Goal: Task Accomplishment & Management: Complete application form

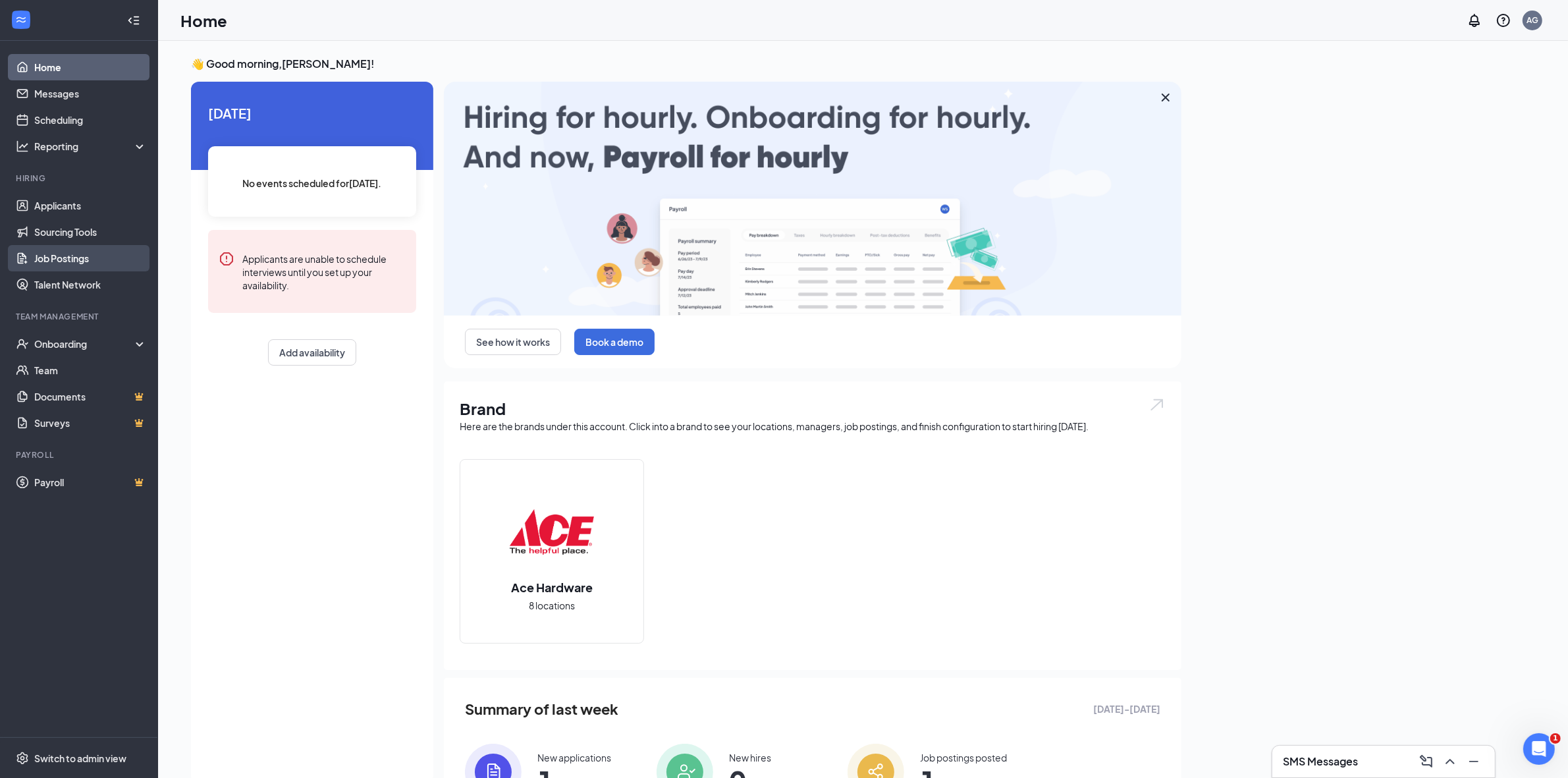
click at [75, 252] on link "Job Postings" at bounding box center [91, 258] width 113 height 26
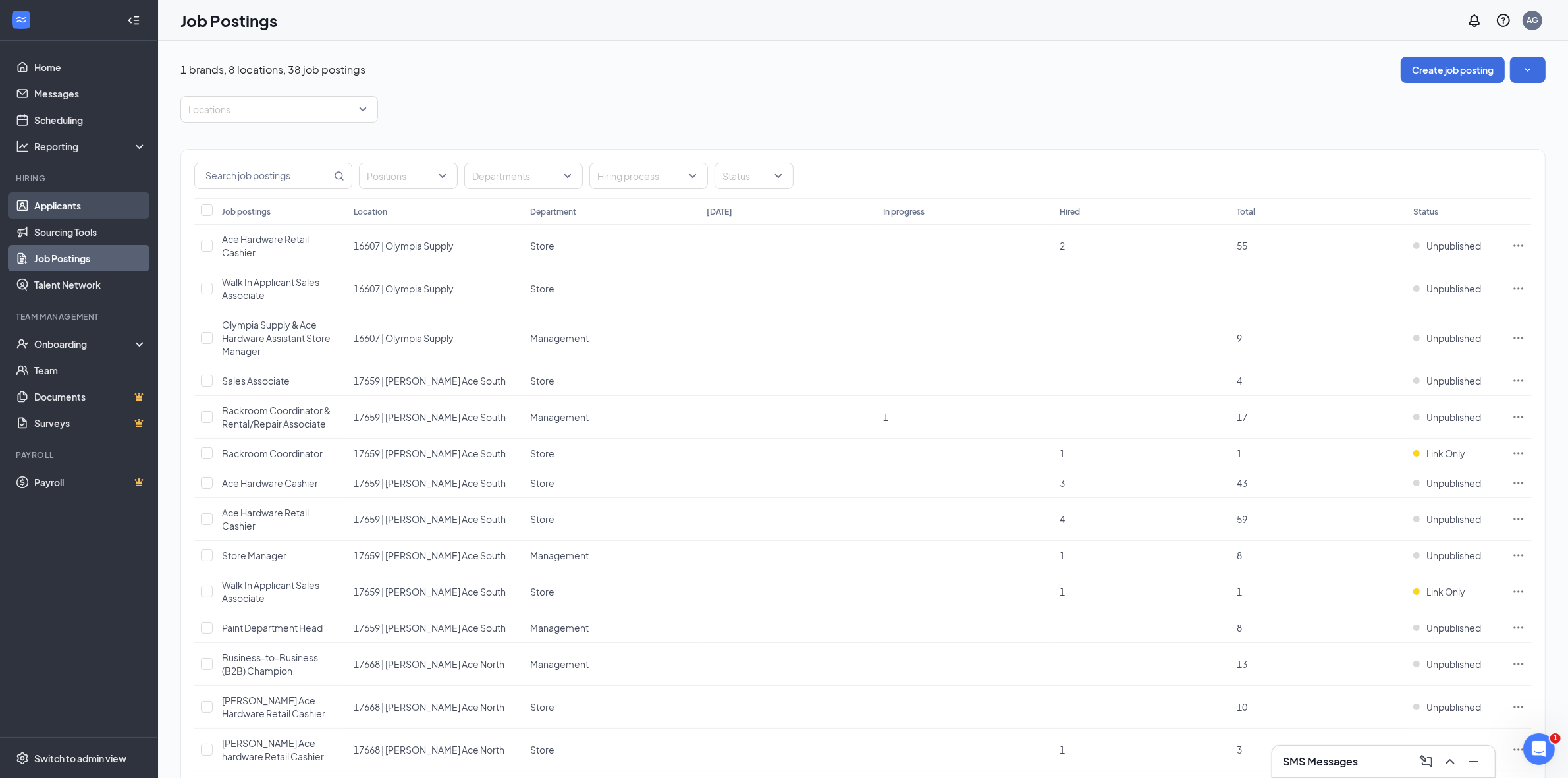
click at [56, 200] on link "Applicants" at bounding box center [91, 206] width 113 height 26
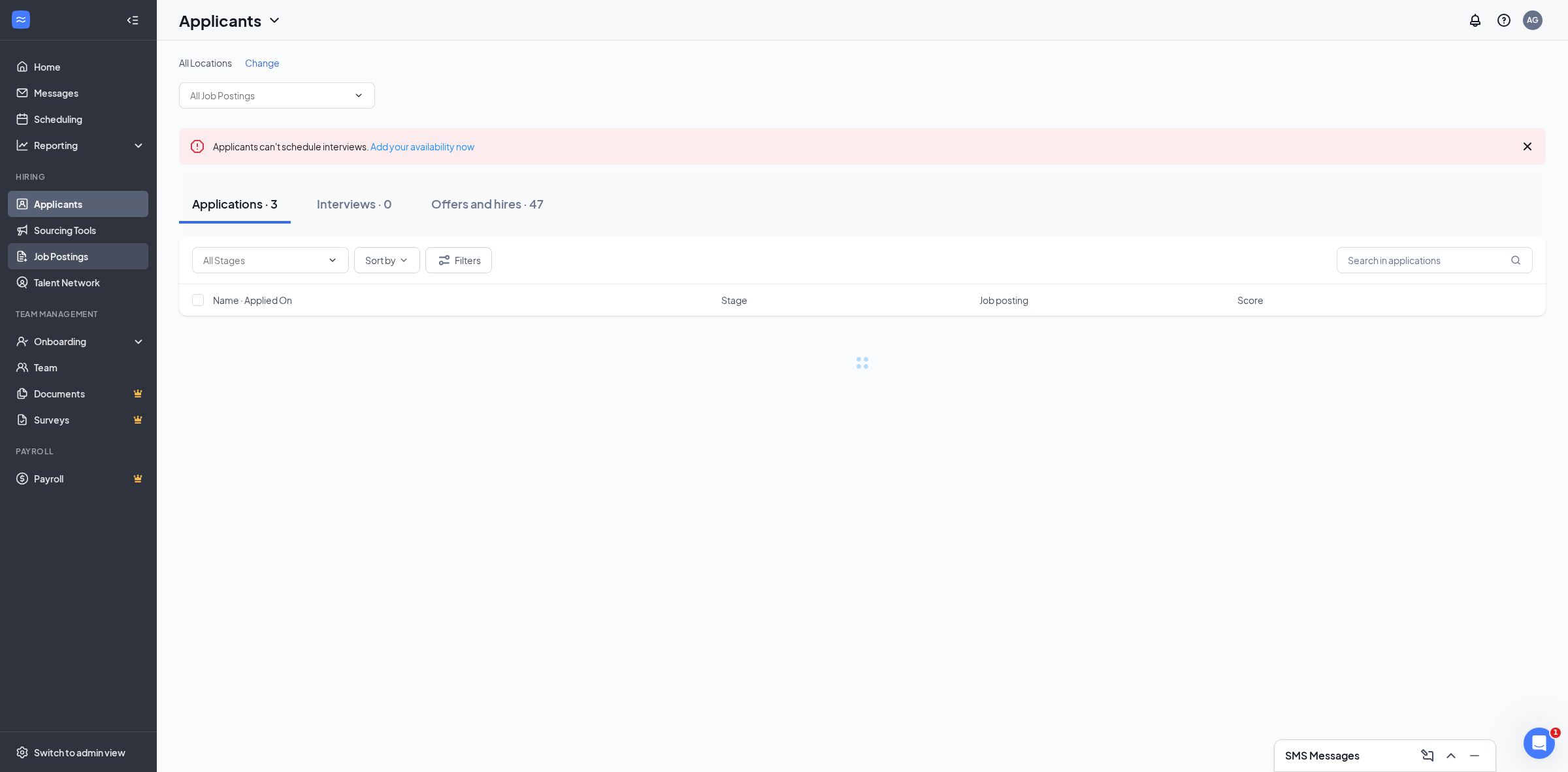
click at [71, 256] on link "Job Postings" at bounding box center [90, 256] width 112 height 26
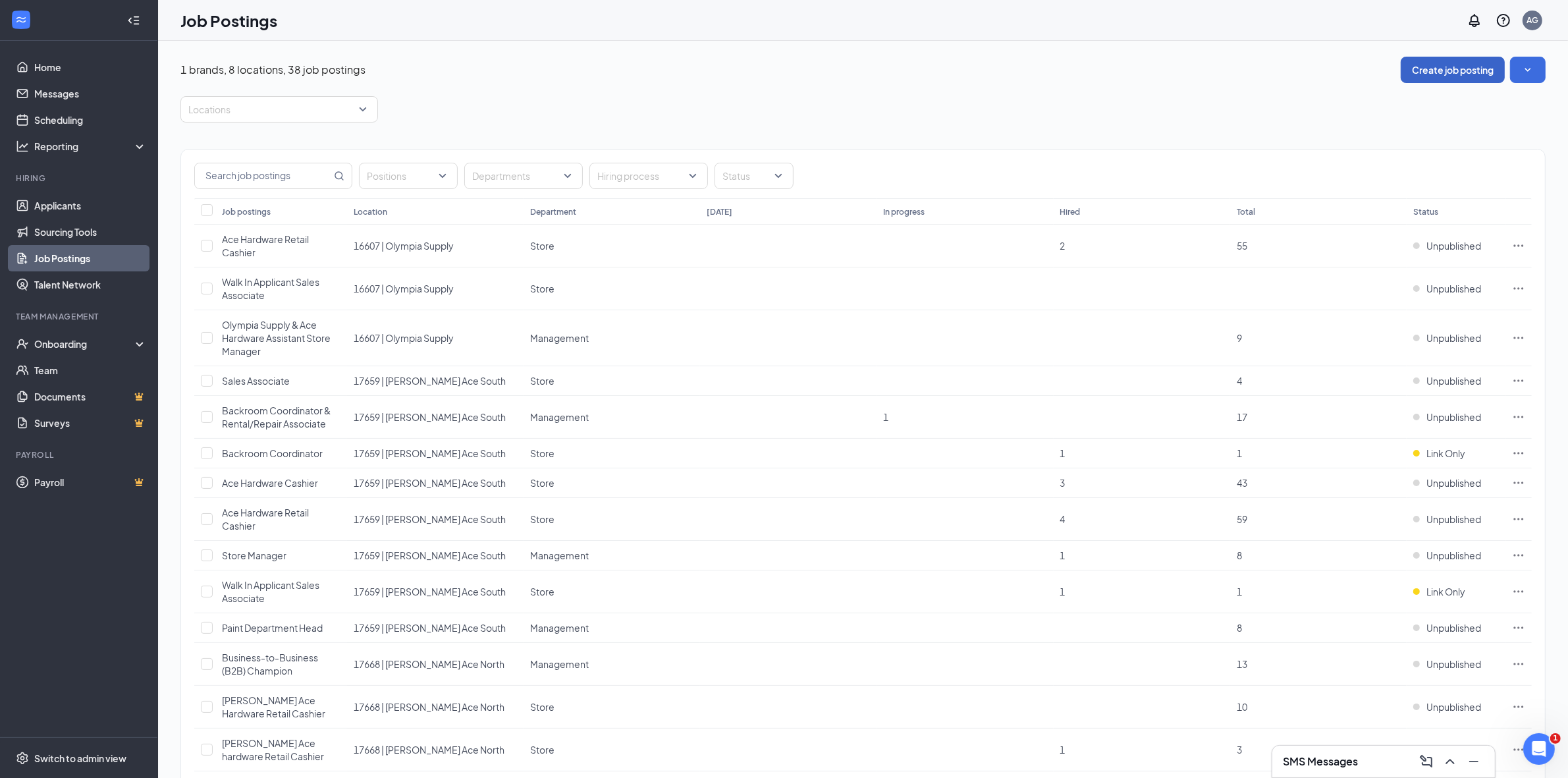
click at [1435, 70] on button "Create job posting" at bounding box center [1453, 70] width 104 height 26
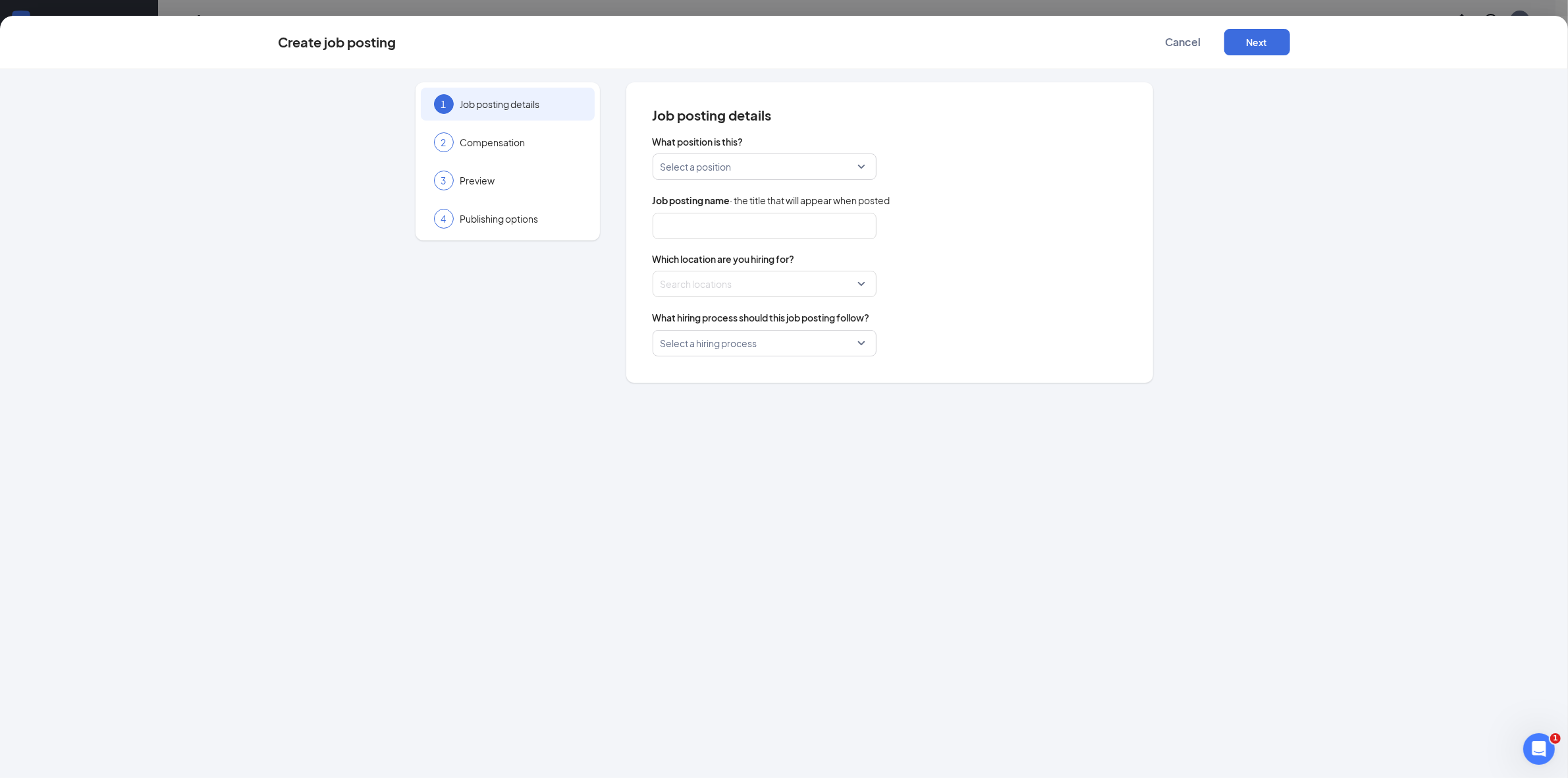
click at [742, 175] on input "search" at bounding box center [760, 166] width 199 height 25
type input "inven"
click at [762, 201] on p "Inventory Coordinator" at bounding box center [754, 202] width 182 height 13
type input "Inventory Coordinator"
click at [706, 292] on div at bounding box center [761, 284] width 199 height 21
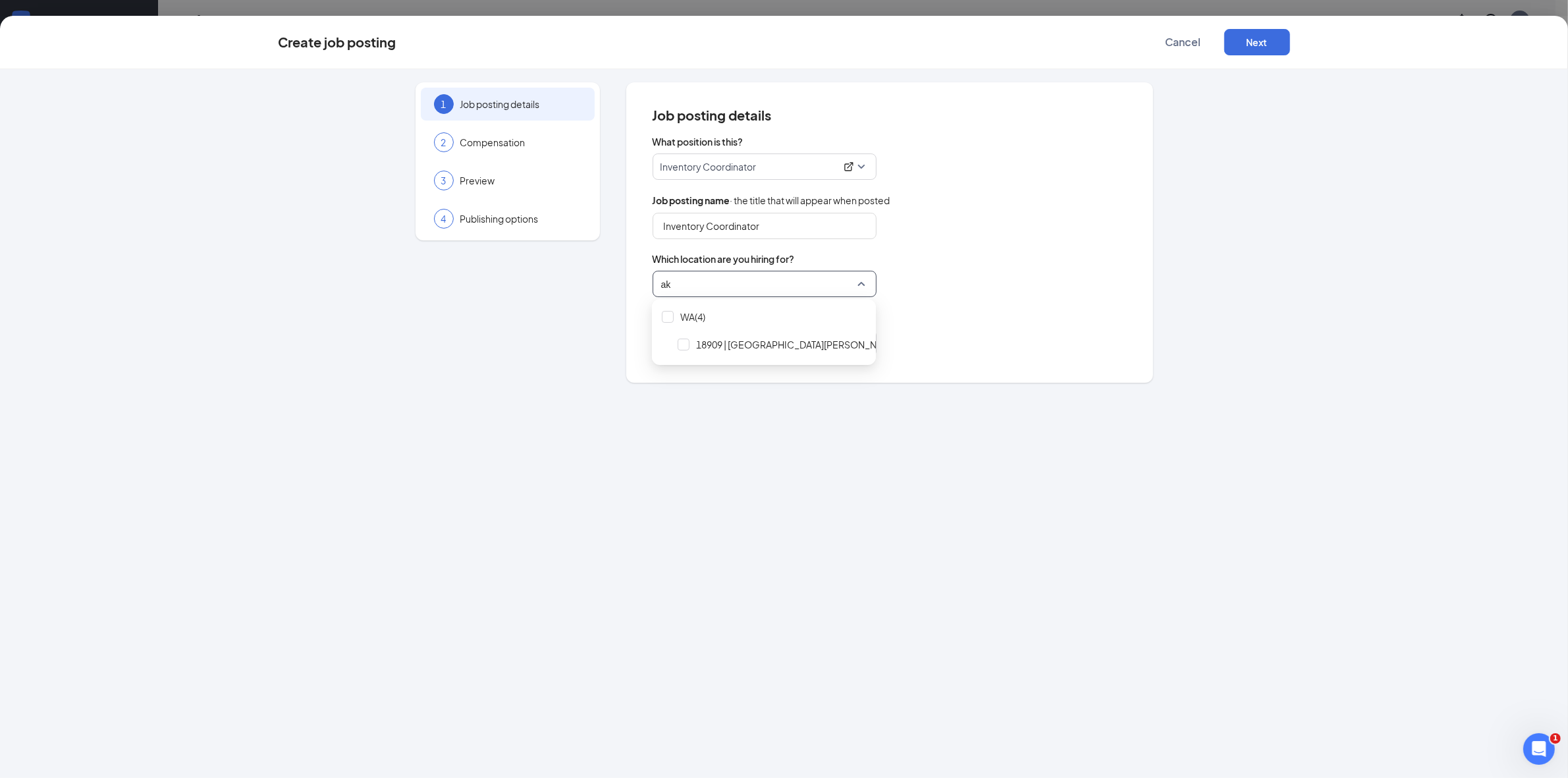
type input "a"
type input "lake"
click at [756, 342] on span "18909 | [GEOGRAPHIC_DATA][PERSON_NAME]" at bounding box center [798, 345] width 203 height 13
click at [1081, 322] on div "What hiring process should this job posting follow?" at bounding box center [889, 318] width 474 height 15
click at [821, 351] on span "Entry-Level Hiring Process" at bounding box center [765, 343] width 208 height 25
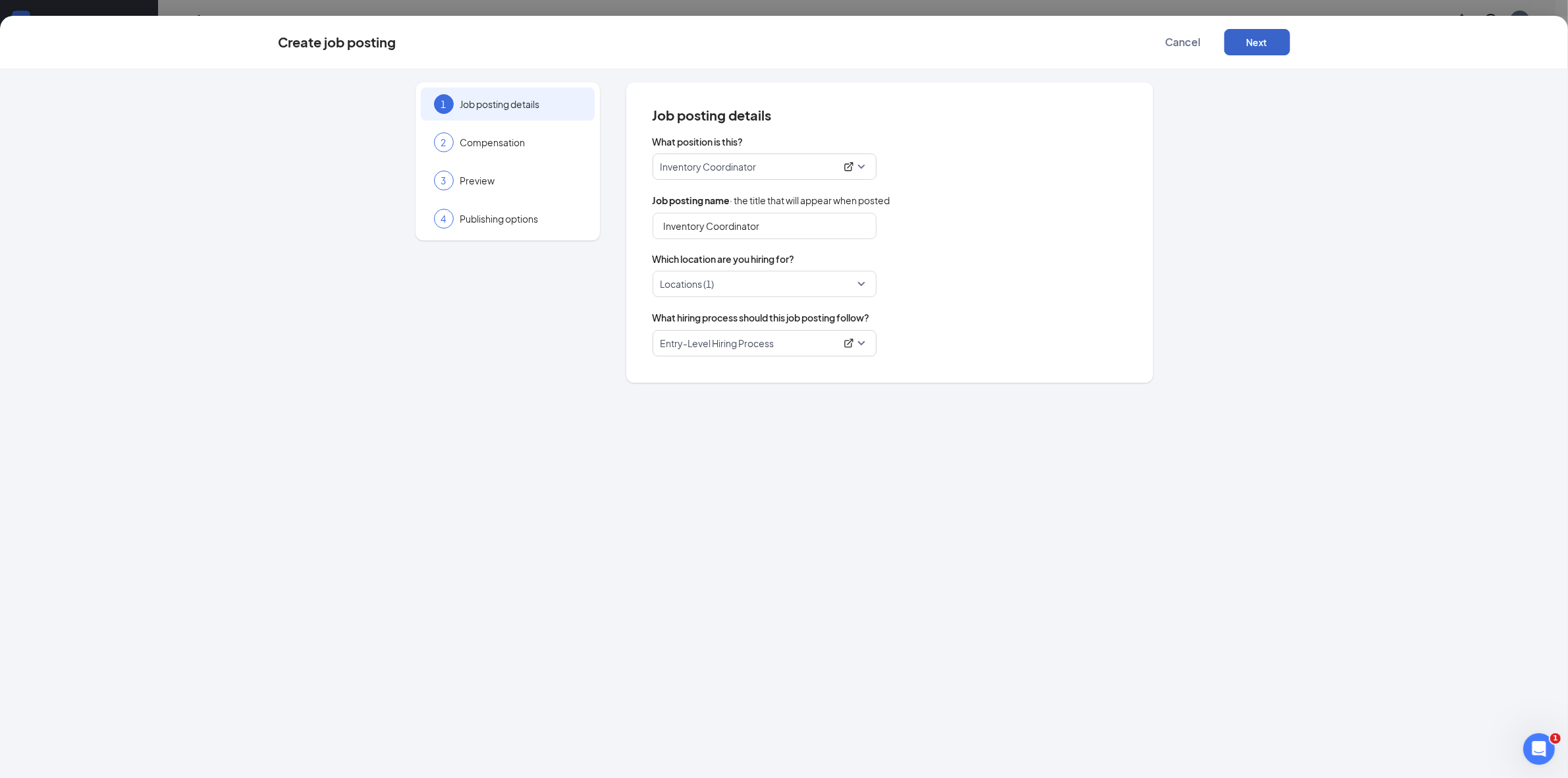
click at [1269, 42] on button "Next" at bounding box center [1257, 42] width 66 height 26
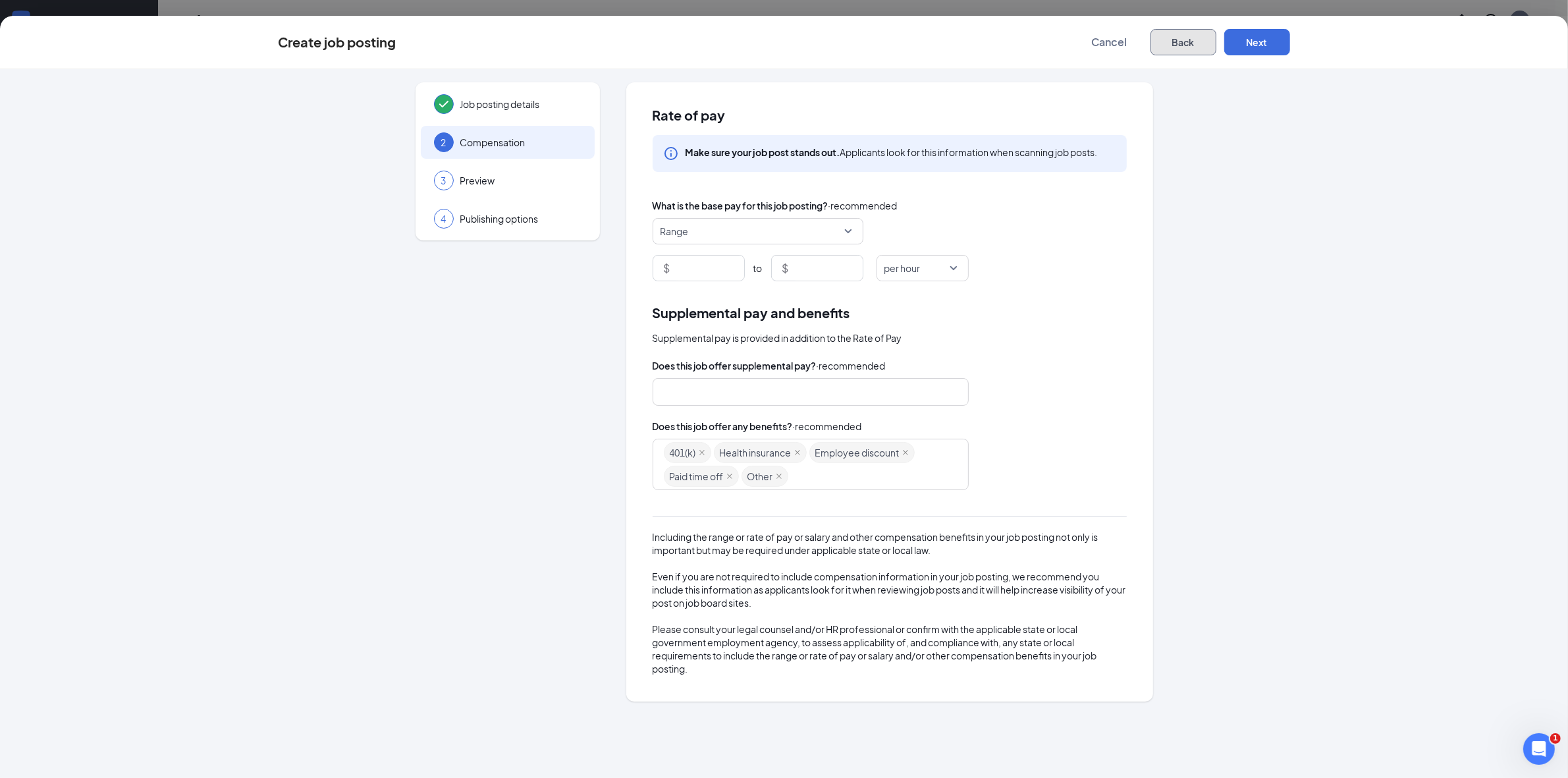
click at [1158, 37] on button "Back" at bounding box center [1183, 42] width 66 height 26
